Goal: Task Accomplishment & Management: Manage account settings

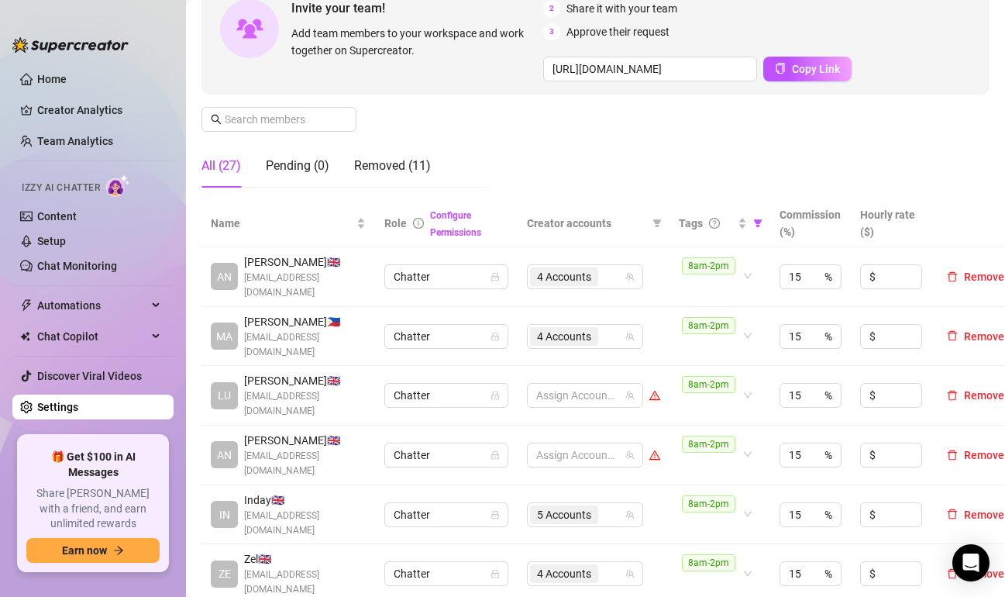
scroll to position [74, 0]
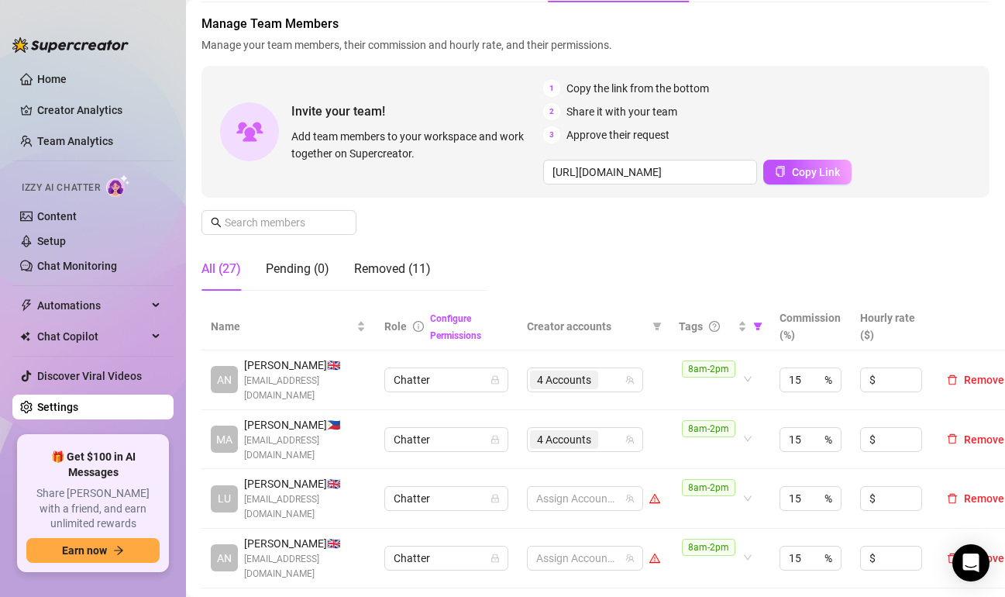
click at [219, 262] on div "All (27)" at bounding box center [221, 269] width 40 height 19
click at [301, 269] on div "Pending (0)" at bounding box center [298, 269] width 64 height 19
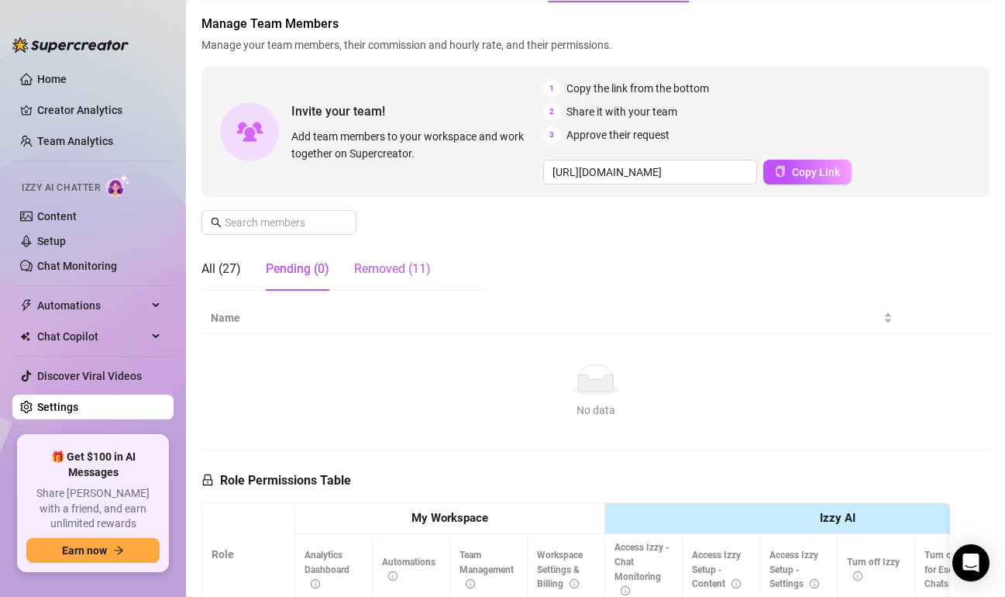
click at [377, 263] on div "Removed (11)" at bounding box center [392, 269] width 77 height 19
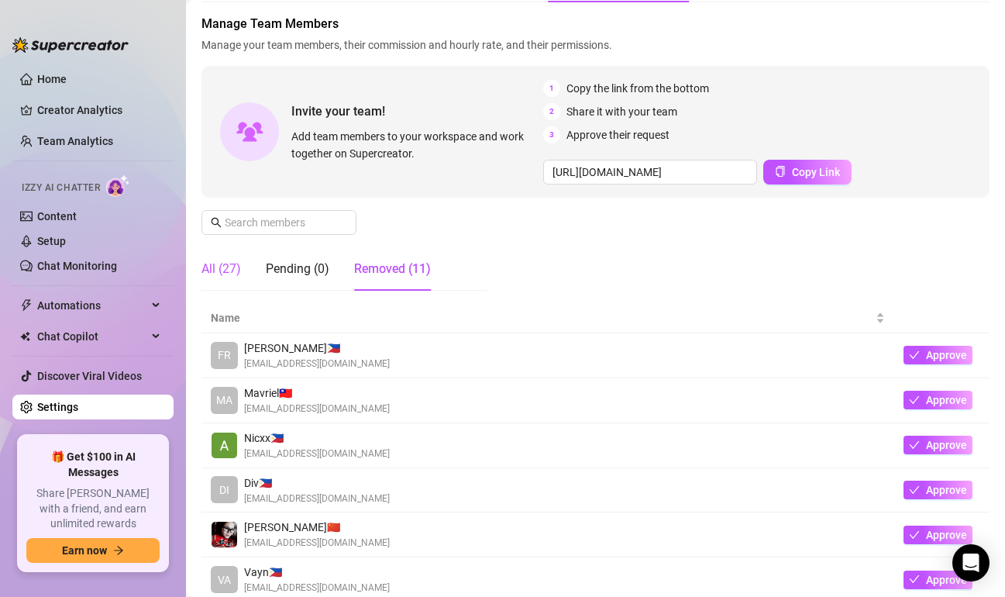
click at [213, 267] on div "All (27)" at bounding box center [221, 269] width 40 height 19
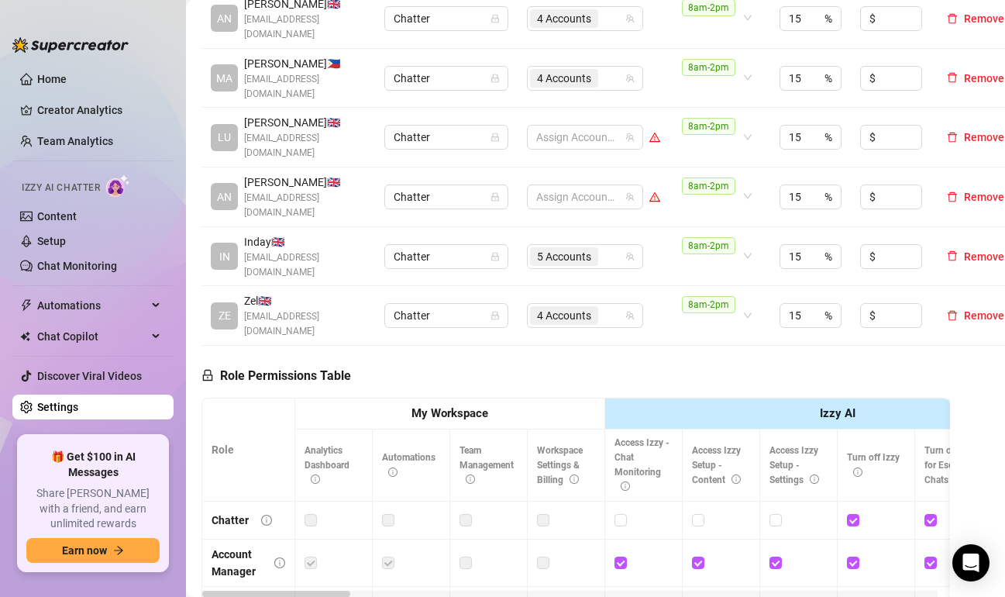
scroll to position [461, 0]
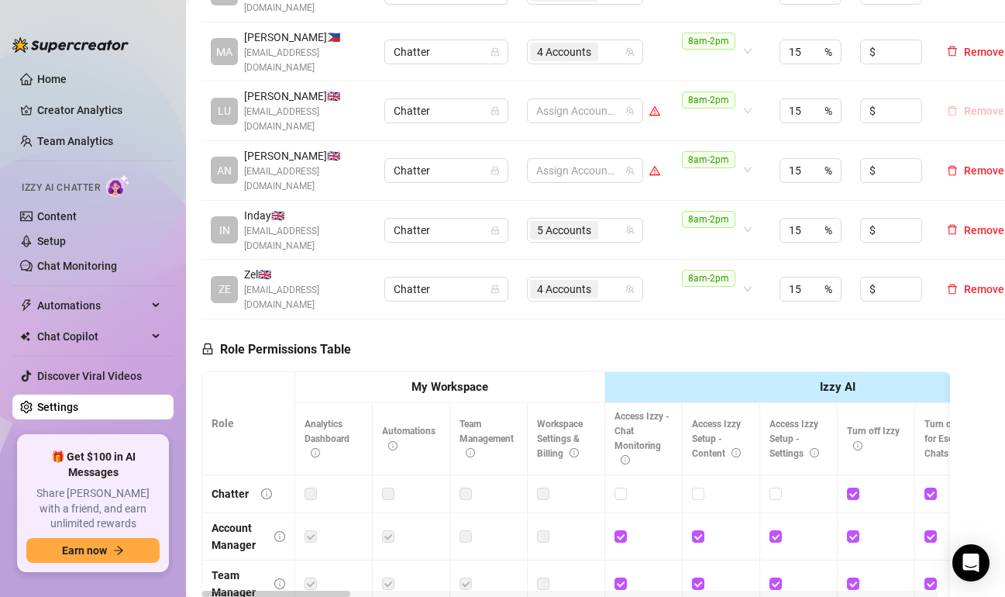
click at [968, 105] on span "Remove" at bounding box center [984, 111] width 40 height 12
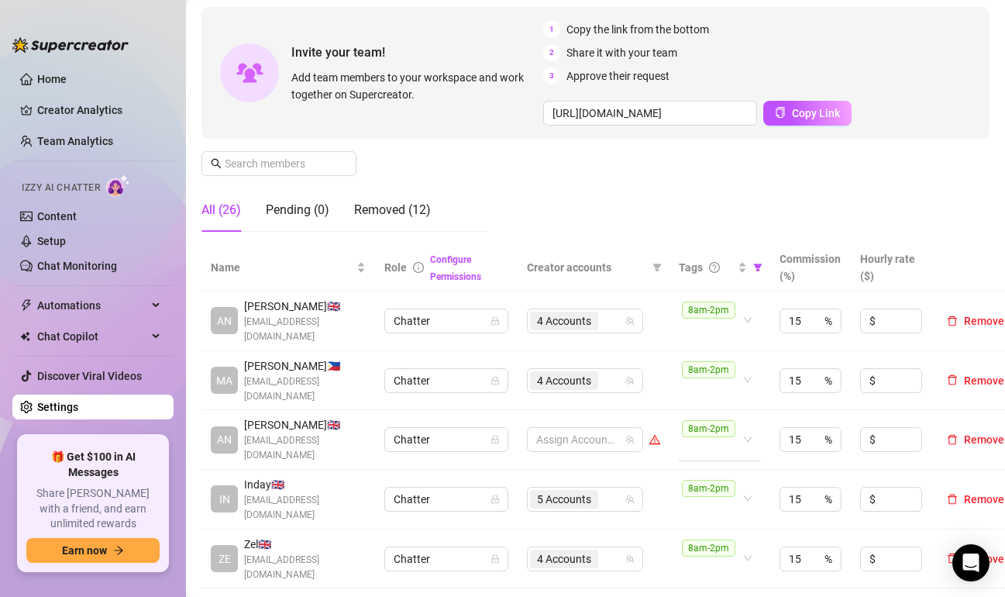
scroll to position [18, 0]
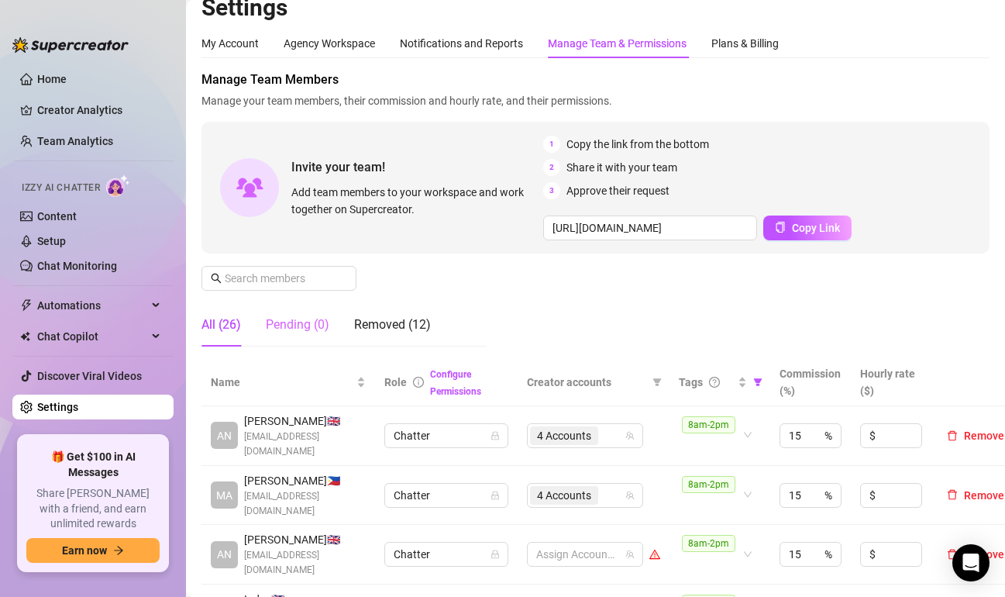
drag, startPoint x: 330, startPoint y: 322, endPoint x: 301, endPoint y: 322, distance: 29.4
click at [329, 322] on div "All (26) Pending (0) Removed (12)" at bounding box center [315, 324] width 229 height 43
click at [301, 322] on div "Pending (0)" at bounding box center [298, 324] width 64 height 19
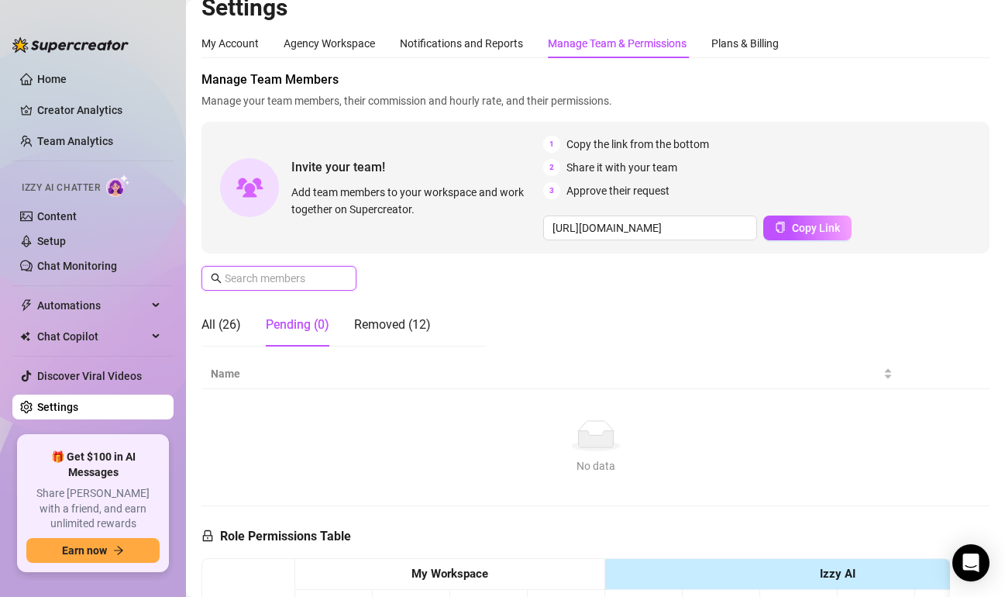
click at [269, 282] on input "text" at bounding box center [280, 278] width 110 height 17
click at [479, 270] on div "Manage Team Members Manage your team members, their commission and hourly rate,…" at bounding box center [595, 215] width 788 height 288
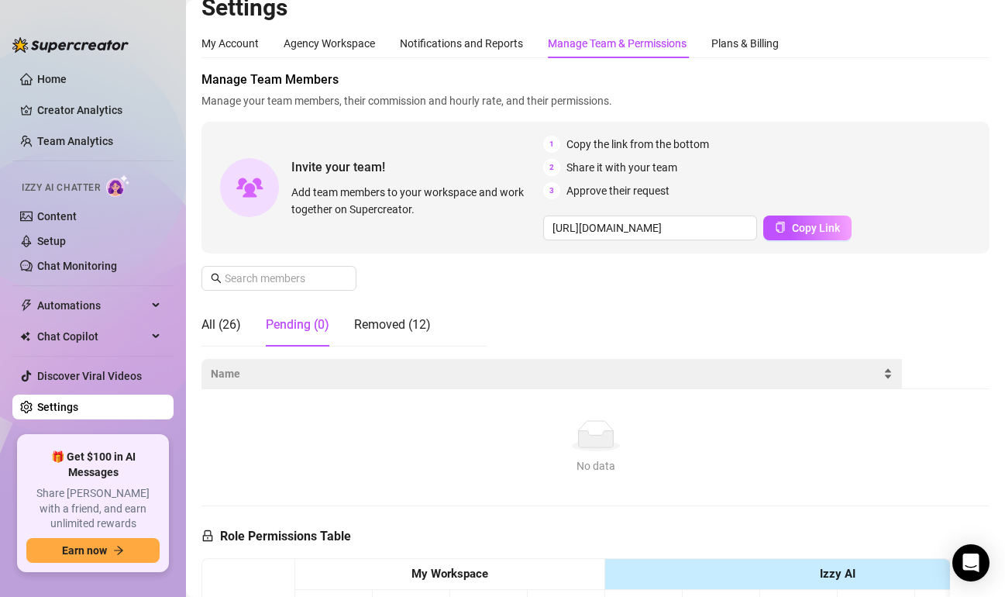
click at [436, 382] on div "Name" at bounding box center [552, 373] width 682 height 17
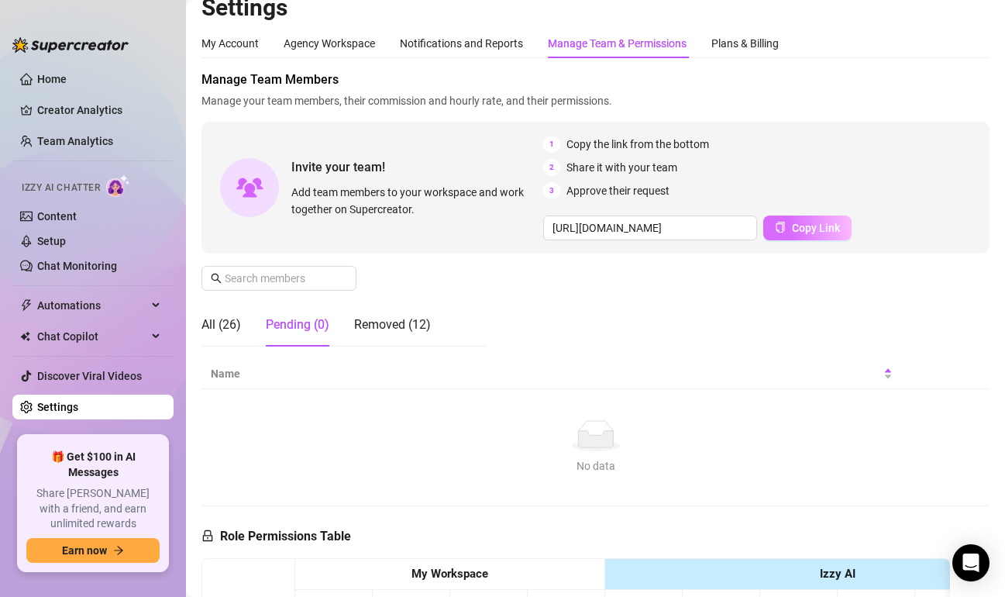
click at [797, 232] on span "Copy Link" at bounding box center [816, 228] width 48 height 12
click at [490, 267] on div "Manage Team Members Manage your team members, their commission and hourly rate,…" at bounding box center [595, 215] width 788 height 288
click at [27, 1] on aside "Home Creator Analytics Team Analytics Izzy AI Chatter Content Setup Chat Monito…" at bounding box center [93, 298] width 186 height 597
